Goal: Find specific page/section: Find specific page/section

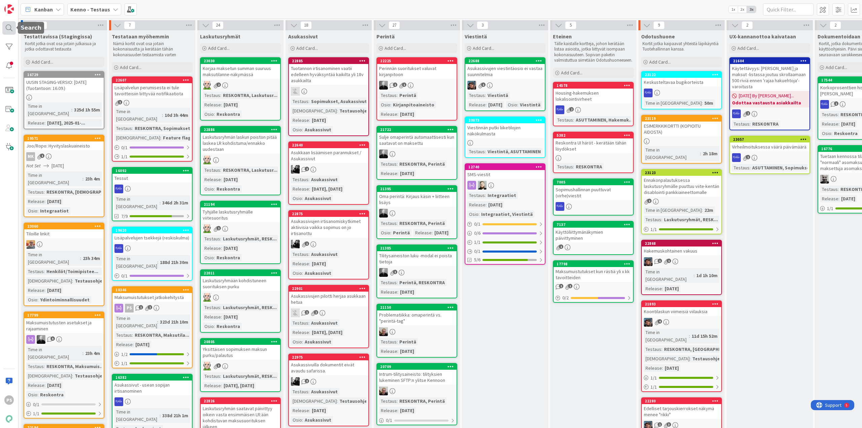
click at [8, 26] on div at bounding box center [8, 27] width 13 height 13
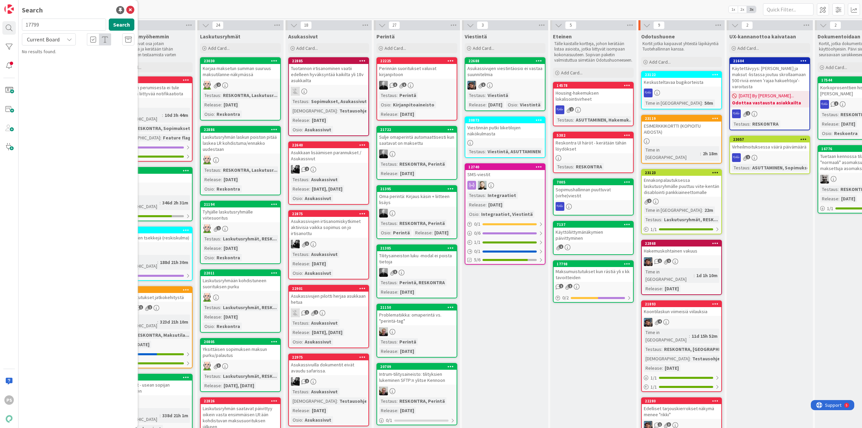
click at [30, 24] on input "17799" at bounding box center [64, 25] width 84 height 12
type input "22133"
click at [51, 39] on span "Current Board" at bounding box center [43, 39] width 33 height 7
click at [47, 67] on span "All Boards" at bounding box center [61, 67] width 70 height 10
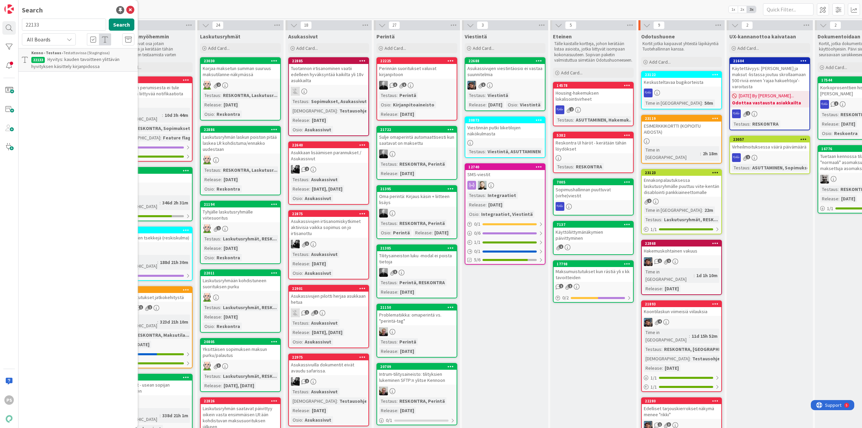
click at [82, 64] on span "Hyvitys: kauden tavoitteen ylittävän hyvityksen käsittely kirjanpidossa" at bounding box center [75, 62] width 88 height 13
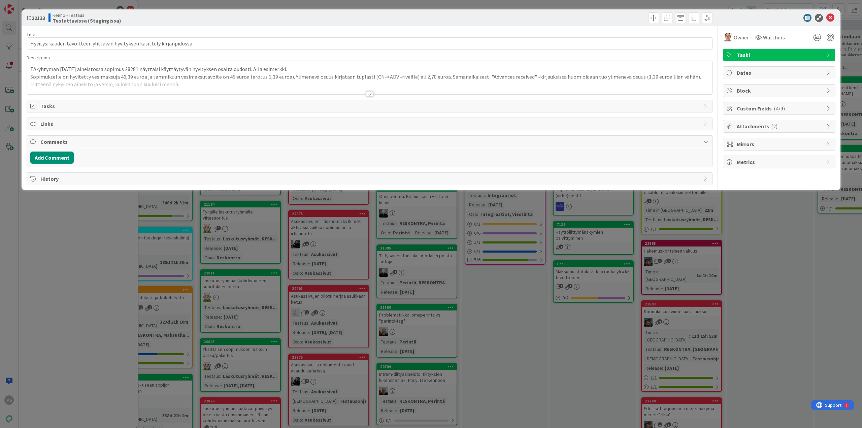
click at [371, 95] on div at bounding box center [369, 93] width 7 height 5
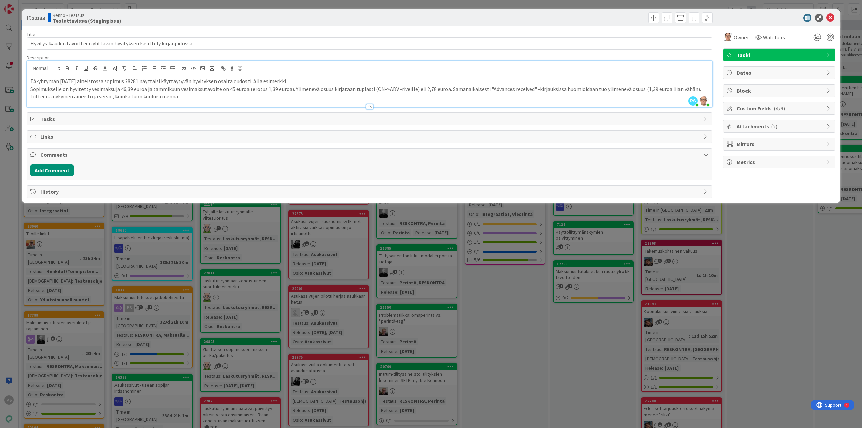
click at [371, 108] on div at bounding box center [369, 106] width 7 height 5
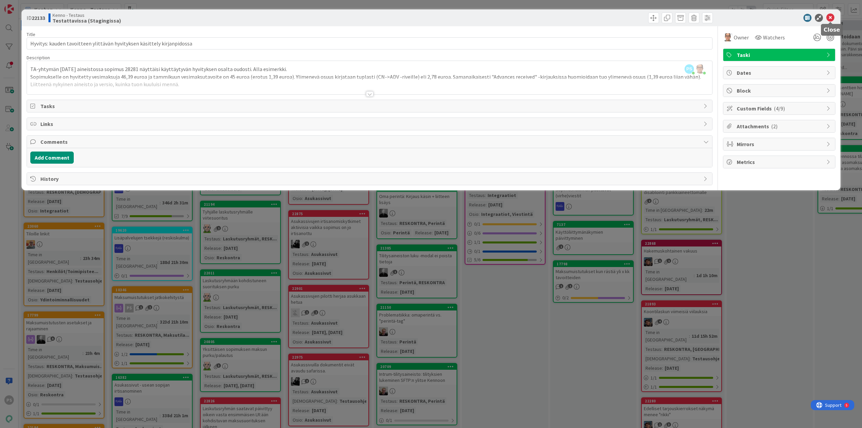
click at [830, 16] on icon at bounding box center [830, 18] width 8 height 8
